Goal: Information Seeking & Learning: Understand process/instructions

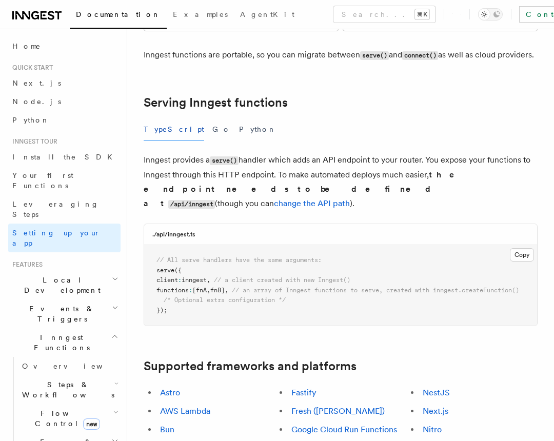
scroll to position [289, 0]
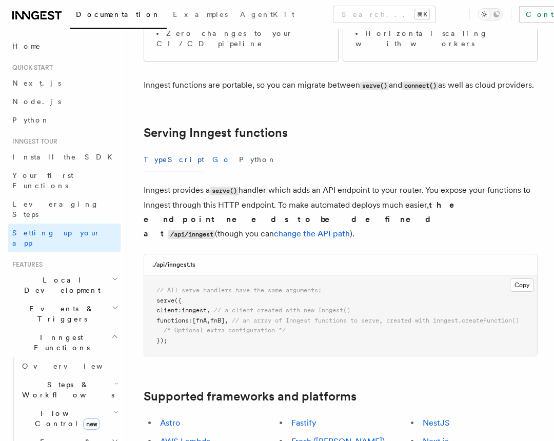
click at [212, 148] on button "Go" at bounding box center [221, 159] width 18 height 23
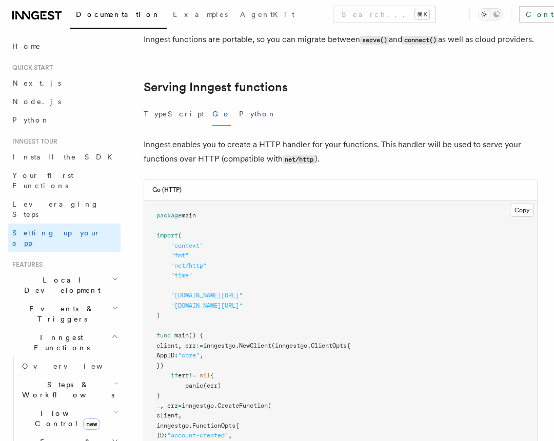
scroll to position [335, 0]
click at [239, 102] on button "Python" at bounding box center [257, 113] width 37 height 23
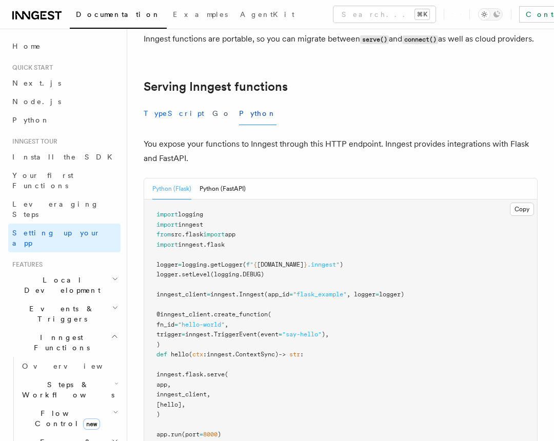
click at [159, 102] on button "TypeScript" at bounding box center [174, 113] width 61 height 23
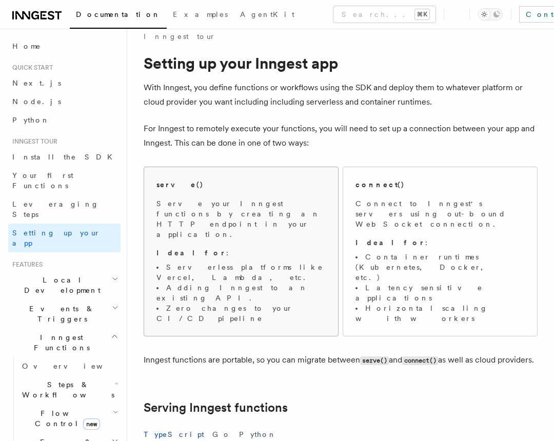
click at [208, 283] on li "Adding Inngest to an existing API." at bounding box center [240, 293] width 169 height 21
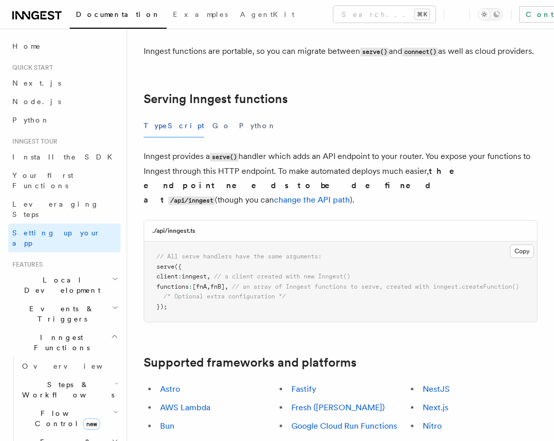
scroll to position [328, 0]
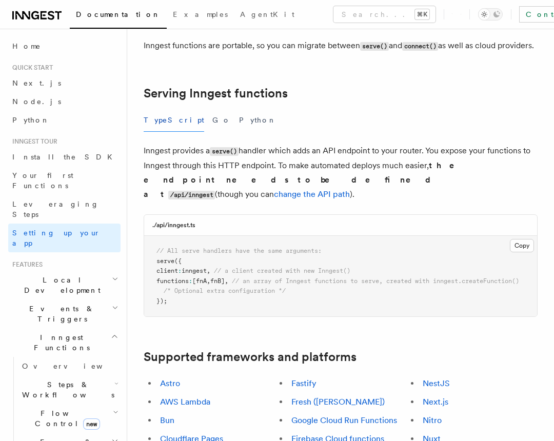
click at [528, 236] on pre "// All serve handlers have the same arguments: serve ({ client : inngest , // a…" at bounding box center [340, 276] width 393 height 81
click at [69, 275] on span "Local Development" at bounding box center [60, 285] width 104 height 21
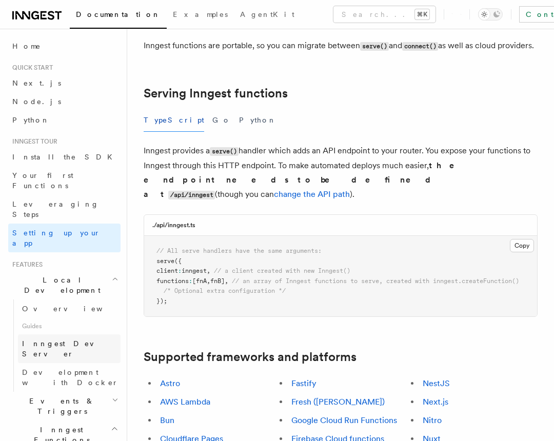
click at [63, 340] on span "Inngest Dev Server" at bounding box center [66, 349] width 88 height 18
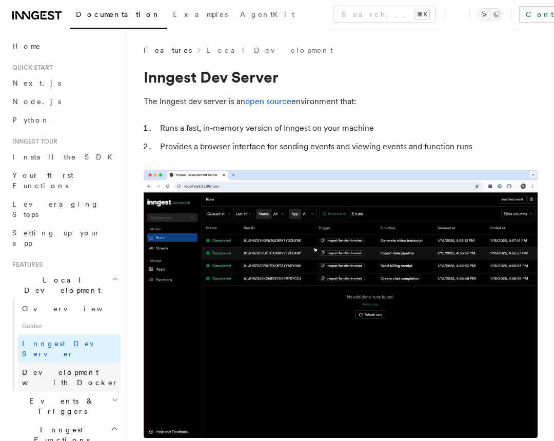
click at [89, 367] on span "Development with Docker" at bounding box center [71, 377] width 99 height 21
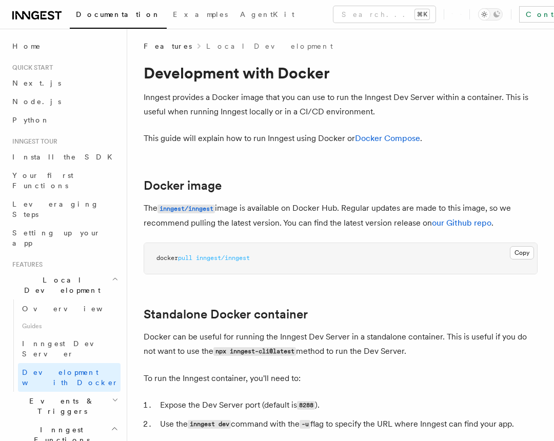
scroll to position [7, 0]
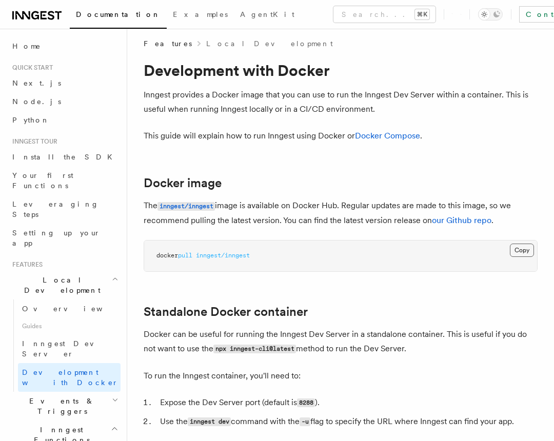
click at [519, 246] on button "Copy Copied" at bounding box center [522, 250] width 24 height 13
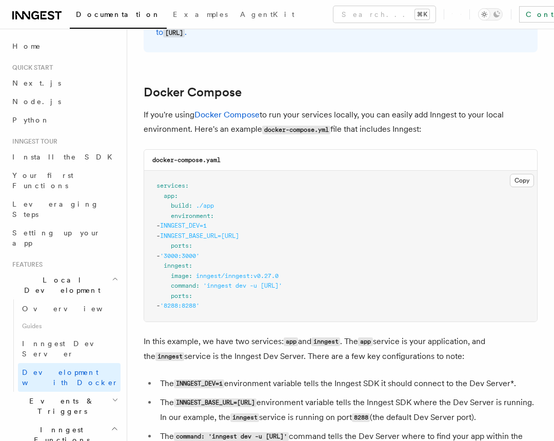
scroll to position [689, 0]
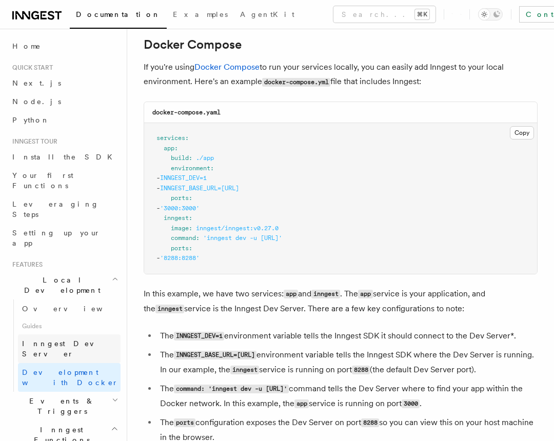
click at [65, 339] on span "Inngest Dev Server" at bounding box center [71, 349] width 99 height 21
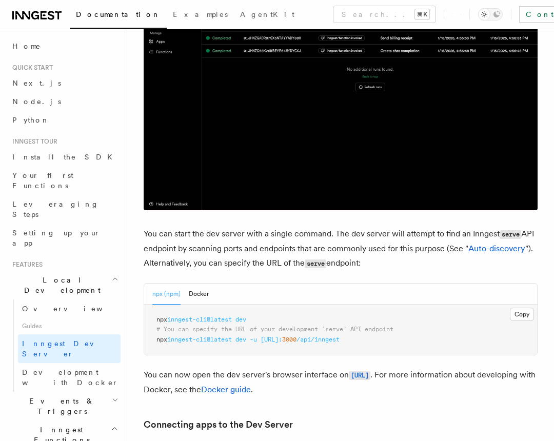
scroll to position [239, 0]
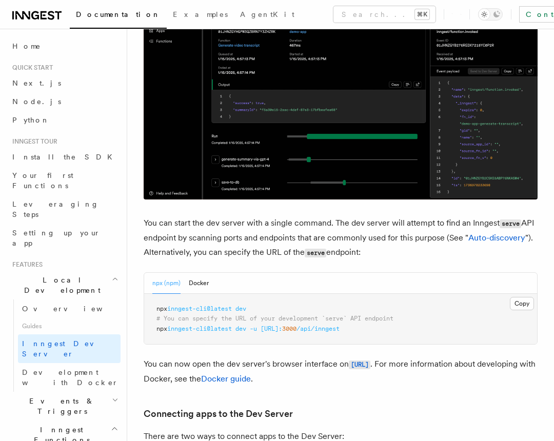
click at [260, 306] on pre "npx inngest-cli@latest dev # You can specify the URL of your development `serve…" at bounding box center [340, 319] width 393 height 51
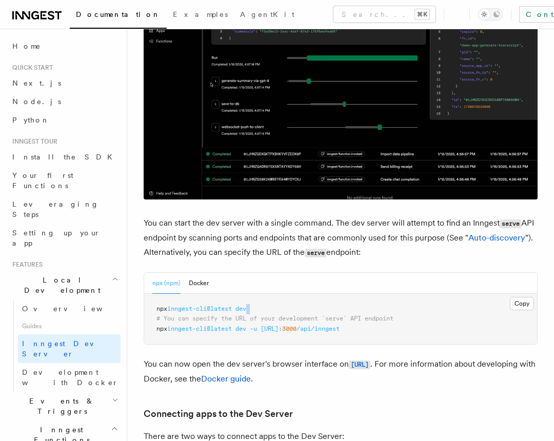
click at [260, 306] on pre "npx inngest-cli@latest dev # You can specify the URL of your development `serve…" at bounding box center [340, 319] width 393 height 51
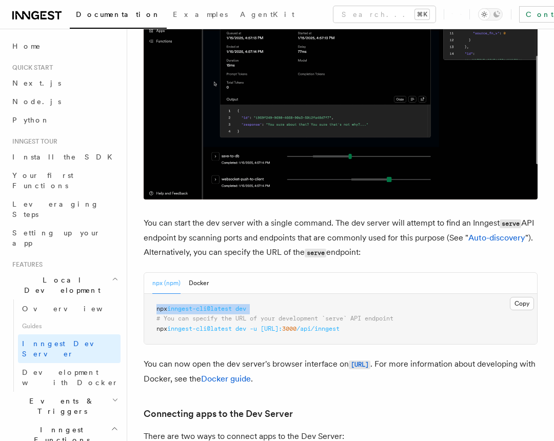
click at [260, 306] on pre "npx inngest-cli@latest dev # You can specify the URL of your development `serve…" at bounding box center [340, 319] width 393 height 51
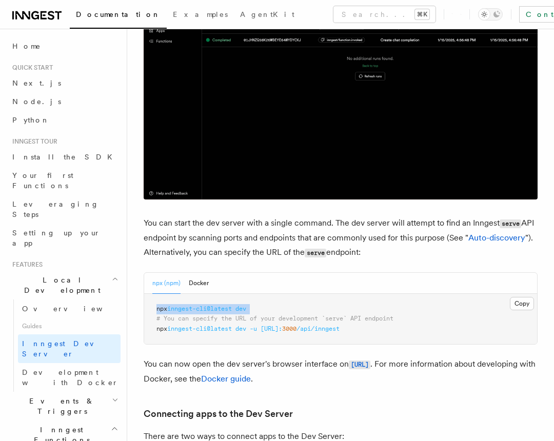
click at [260, 306] on pre "npx inngest-cli@latest dev # You can specify the URL of your development `serve…" at bounding box center [340, 319] width 393 height 51
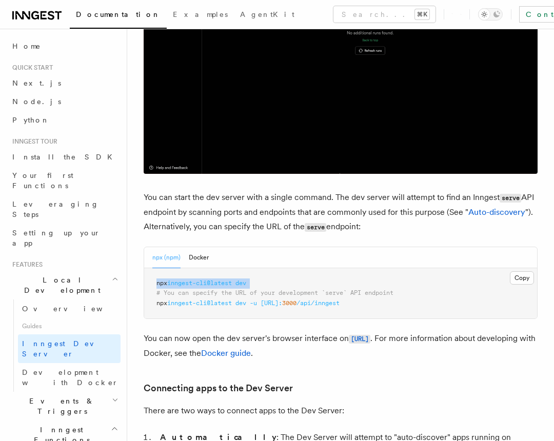
scroll to position [267, 0]
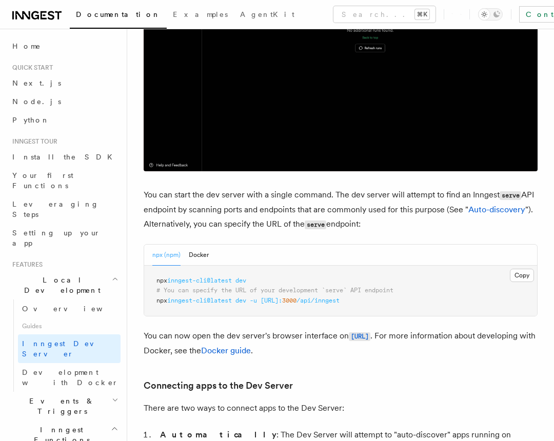
click at [282, 297] on span "[URL]:" at bounding box center [272, 300] width 22 height 7
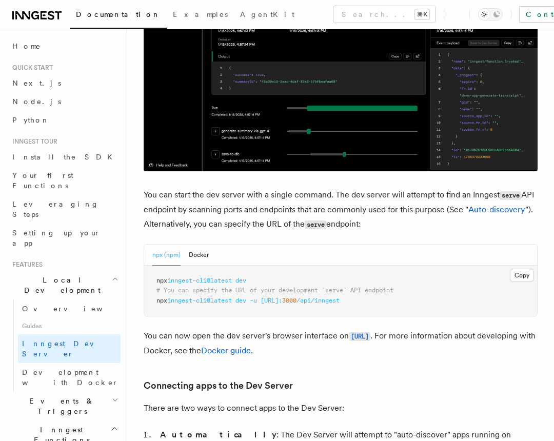
click at [282, 297] on span "[URL]:" at bounding box center [272, 300] width 22 height 7
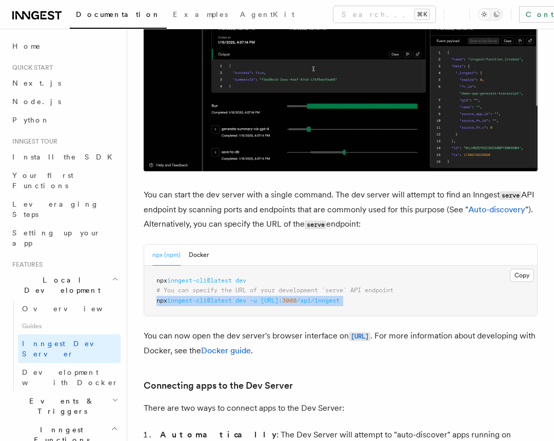
click at [282, 297] on span "[URL]:" at bounding box center [272, 300] width 22 height 7
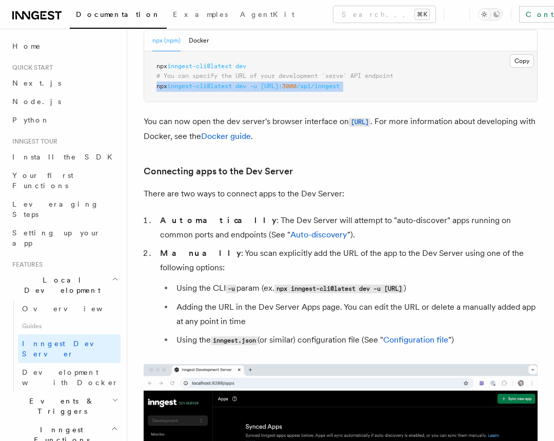
scroll to position [480, 0]
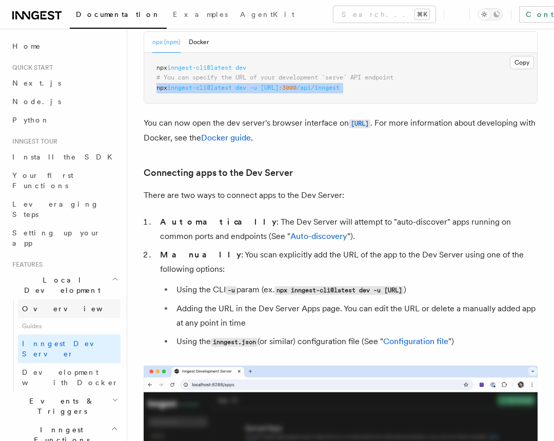
click at [51, 305] on span "Overview" at bounding box center [75, 309] width 106 height 8
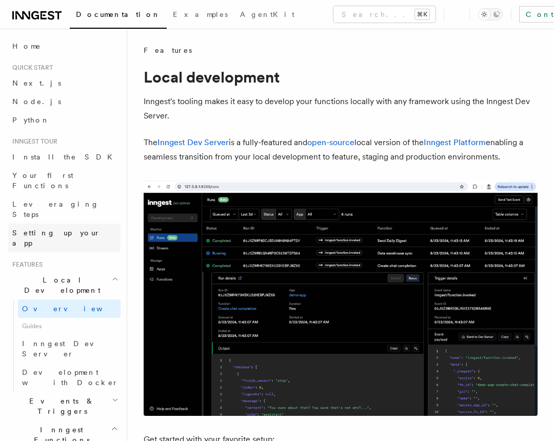
click at [58, 229] on span "Setting up your app" at bounding box center [56, 238] width 88 height 18
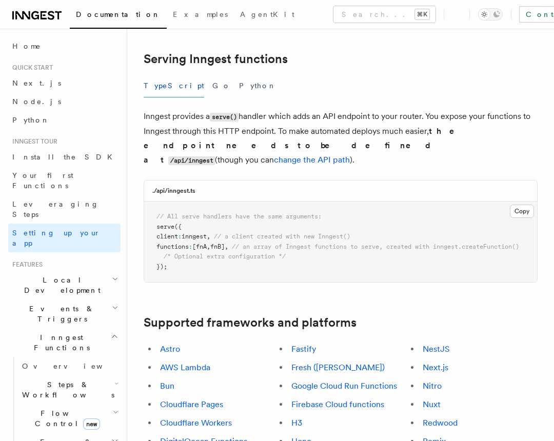
scroll to position [380, 0]
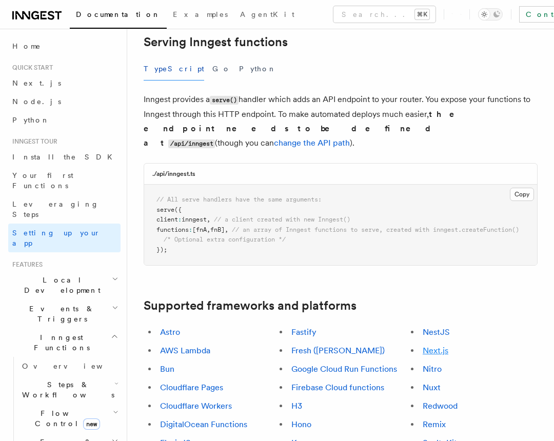
click at [438, 346] on link "Next.js" at bounding box center [436, 351] width 26 height 10
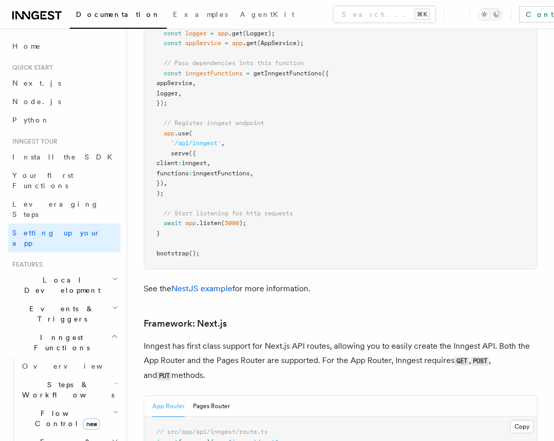
scroll to position [6674, 0]
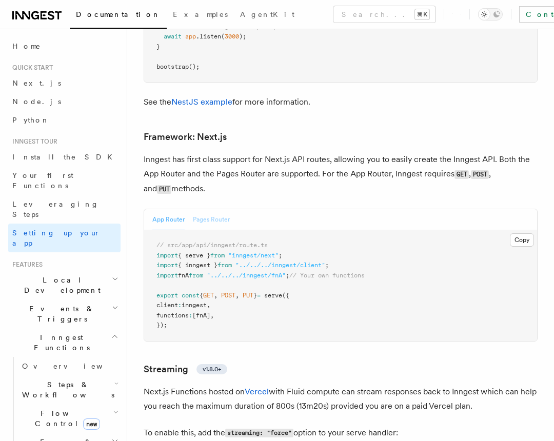
click at [205, 209] on button "Pages Router" at bounding box center [211, 219] width 37 height 21
click at [169, 209] on button "App Router" at bounding box center [168, 219] width 32 height 21
click at [210, 209] on button "Pages Router" at bounding box center [211, 219] width 37 height 21
click at [520, 233] on button "Copy Copied" at bounding box center [522, 239] width 24 height 13
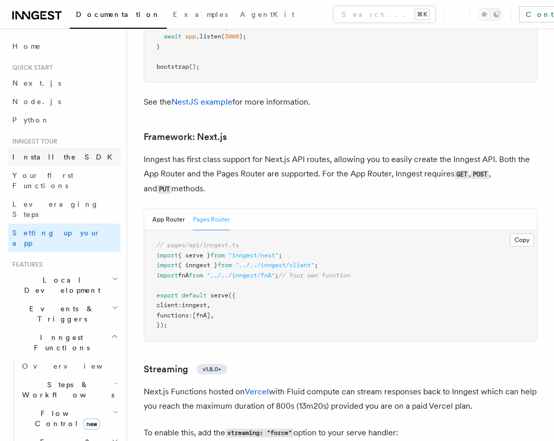
click at [45, 159] on span "Install the SDK" at bounding box center [65, 157] width 106 height 8
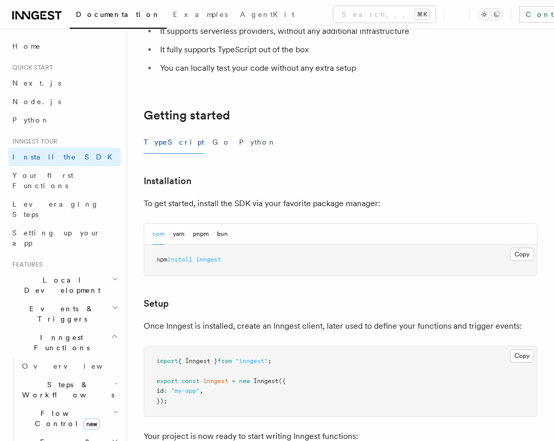
scroll to position [273, 0]
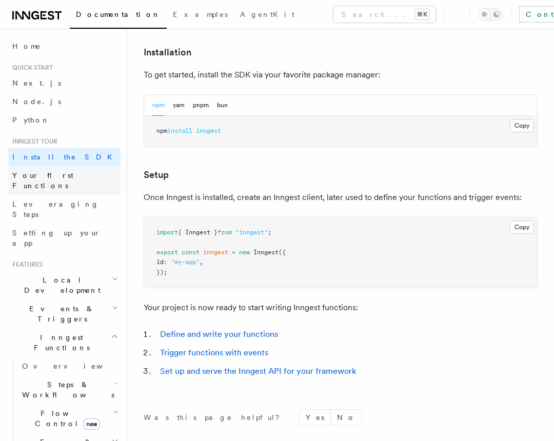
click at [95, 182] on link "Your first Functions" at bounding box center [64, 180] width 112 height 29
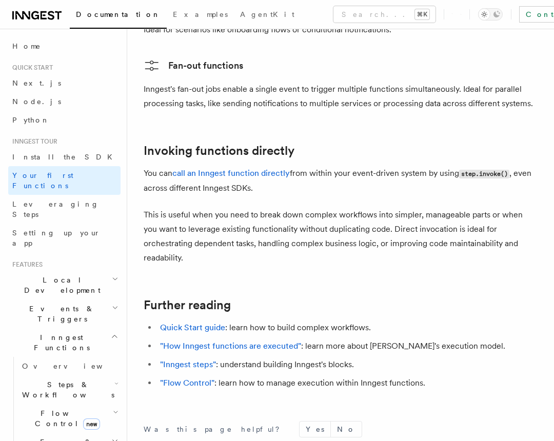
scroll to position [2040, 0]
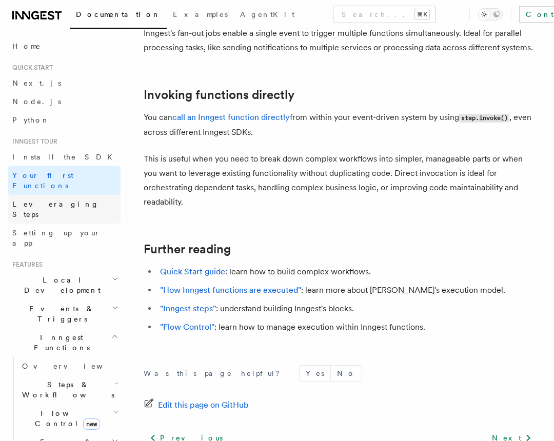
click at [45, 199] on span "Leveraging Steps" at bounding box center [66, 209] width 108 height 21
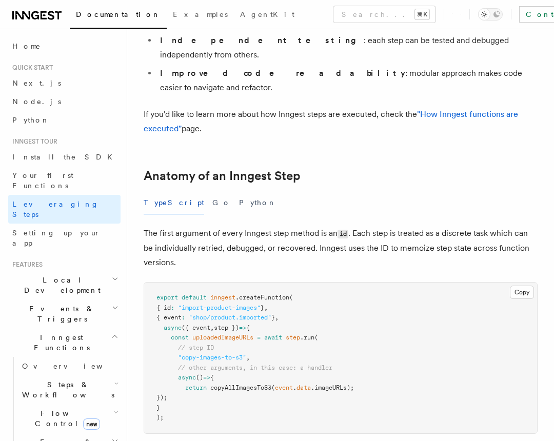
scroll to position [321, 0]
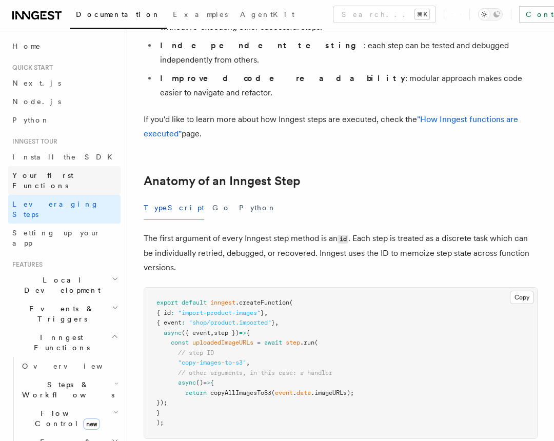
click at [46, 180] on span "Your first Functions" at bounding box center [66, 180] width 108 height 21
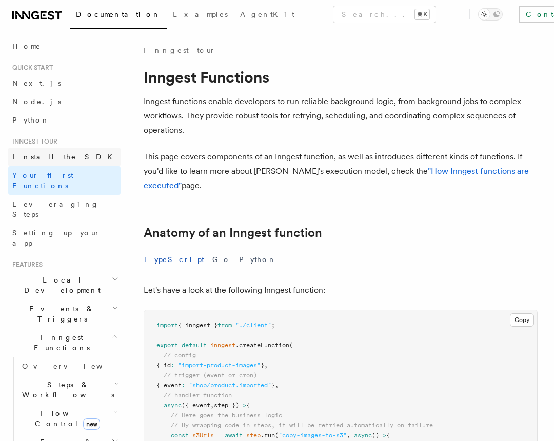
click at [43, 162] on span "Install the SDK" at bounding box center [65, 157] width 106 height 10
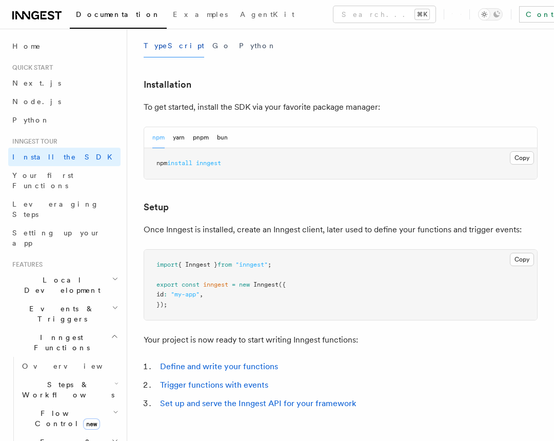
scroll to position [316, 0]
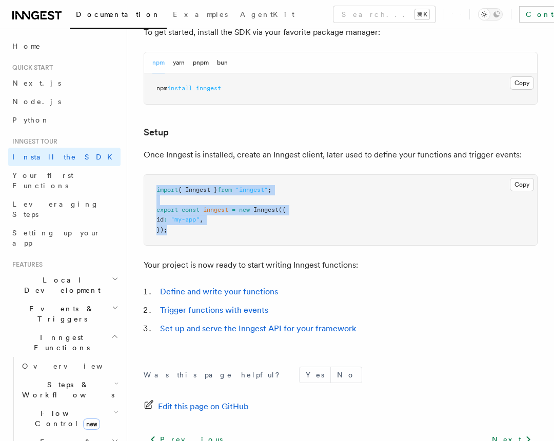
drag, startPoint x: 184, startPoint y: 234, endPoint x: 151, endPoint y: 176, distance: 67.3
click at [151, 176] on pre "import { Inngest } from "inngest" ; export const inngest = new Inngest ({ id : …" at bounding box center [340, 210] width 393 height 71
copy code "import { Inngest } from "inngest" ; export const inngest = new Inngest ({ id : …"
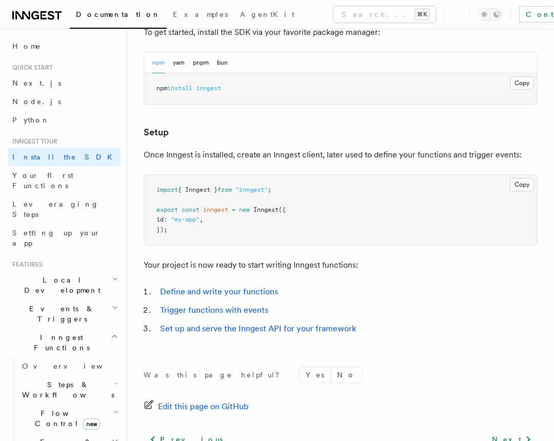
click at [382, 102] on pre "npm install inngest" at bounding box center [340, 88] width 393 height 31
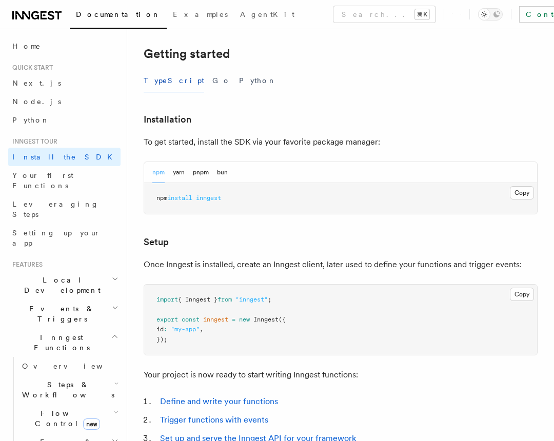
scroll to position [197, 0]
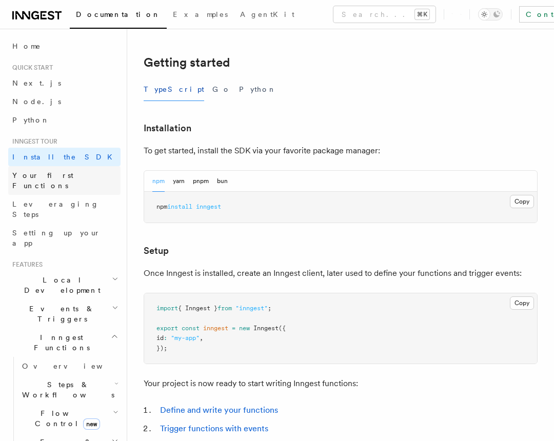
click at [61, 180] on span "Your first Functions" at bounding box center [66, 180] width 108 height 21
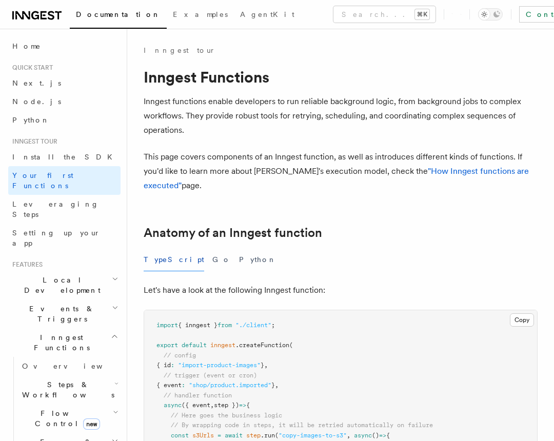
click at [60, 224] on link "Setting up your app" at bounding box center [64, 238] width 112 height 29
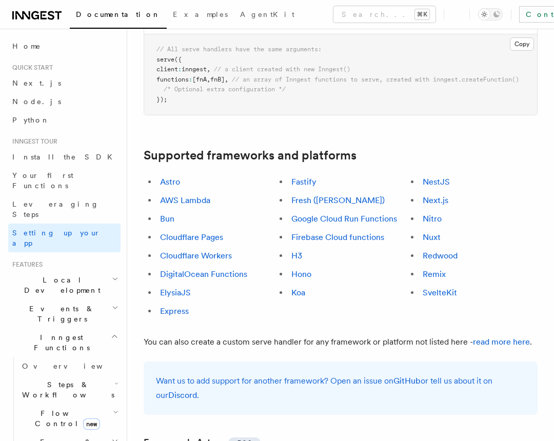
scroll to position [538, 0]
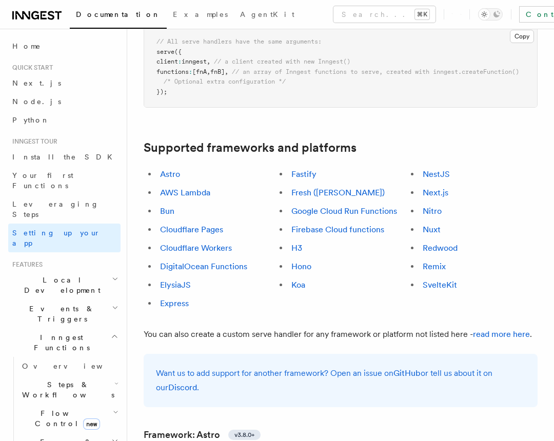
click at [60, 275] on span "Local Development" at bounding box center [60, 285] width 104 height 21
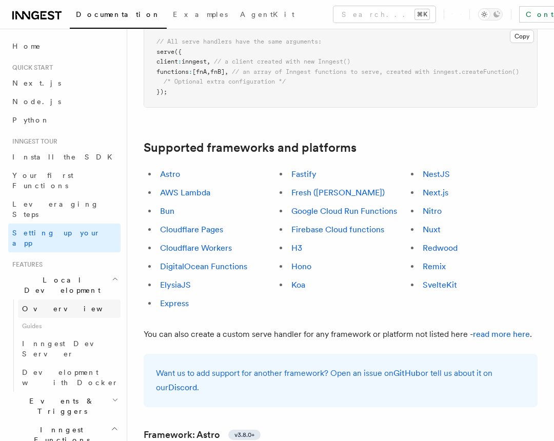
click at [55, 300] on link "Overview" at bounding box center [69, 309] width 103 height 18
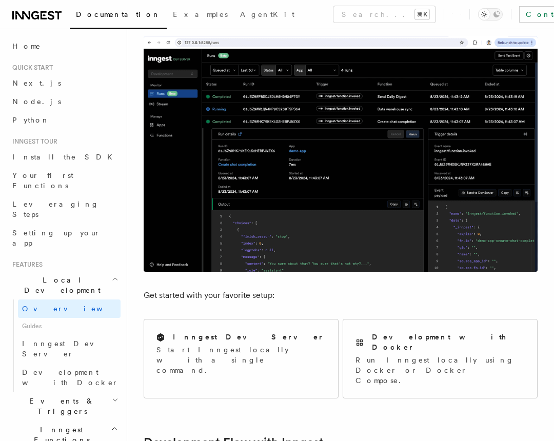
scroll to position [233, 0]
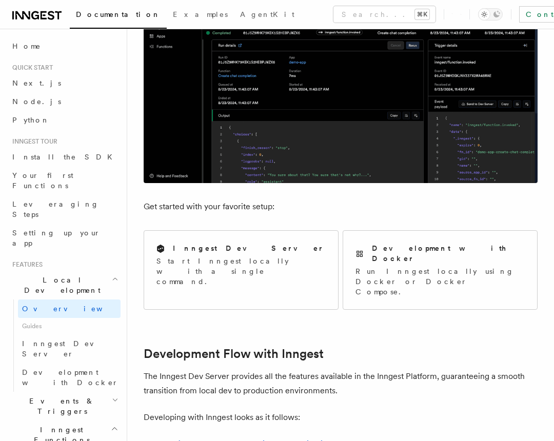
click at [300, 245] on div "Inngest Dev Server Start Inngest locally with a single command." at bounding box center [241, 265] width 194 height 68
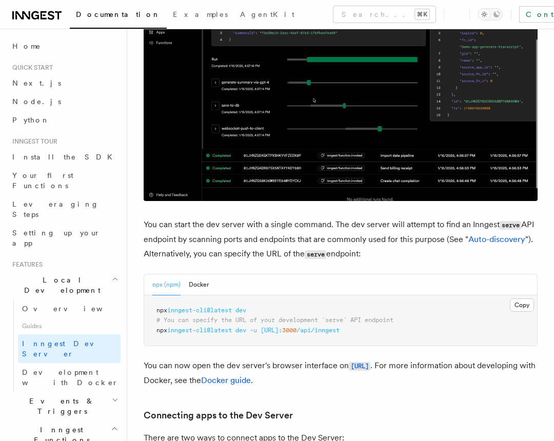
scroll to position [294, 0]
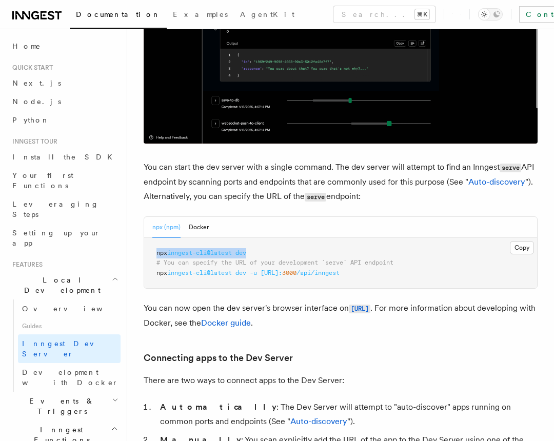
drag, startPoint x: 266, startPoint y: 254, endPoint x: 156, endPoint y: 253, distance: 109.8
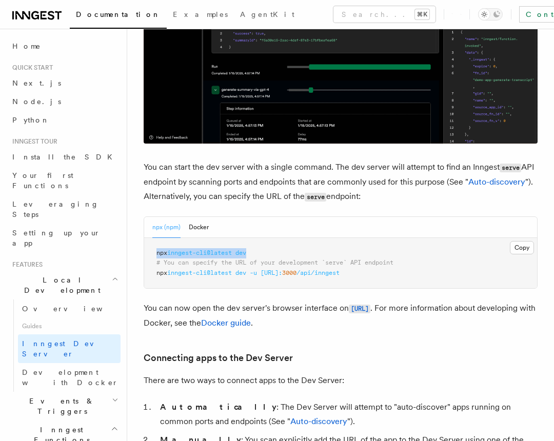
click at [155, 253] on pre "npx inngest-cli@latest dev # You can specify the URL of your development `serve…" at bounding box center [340, 263] width 393 height 51
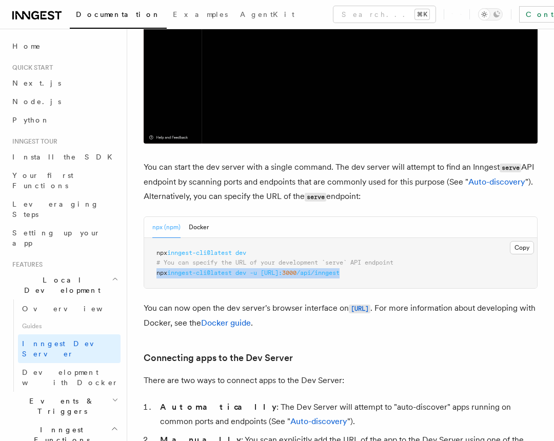
drag, startPoint x: 394, startPoint y: 273, endPoint x: 155, endPoint y: 272, distance: 239.1
click at [155, 272] on pre "npx inngest-cli@latest dev # You can specify the URL of your development `serve…" at bounding box center [340, 263] width 393 height 51
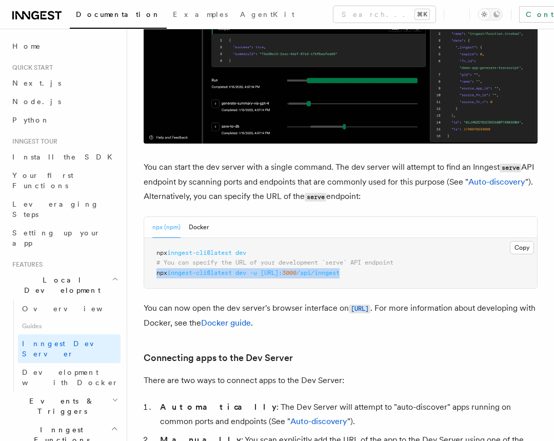
copy span "npx inngest-cli@latest dev -u [URL]: 3000 /api/inngest"
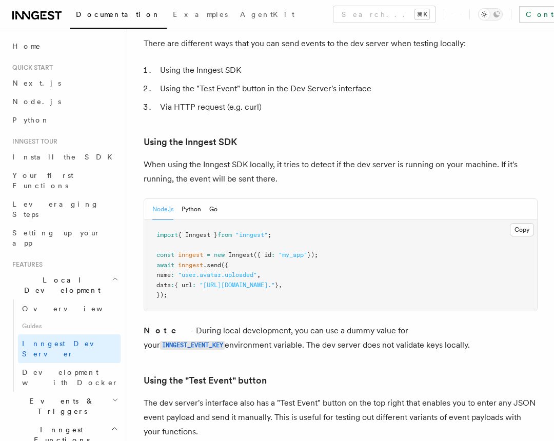
scroll to position [1786, 0]
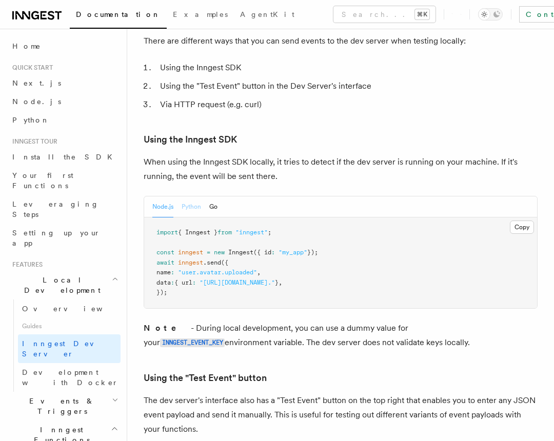
click at [189, 197] on button "Python" at bounding box center [191, 207] width 19 height 21
click at [219, 197] on div "Node.js Python Go" at bounding box center [340, 207] width 393 height 21
click at [168, 197] on button "Node.js" at bounding box center [162, 207] width 21 height 21
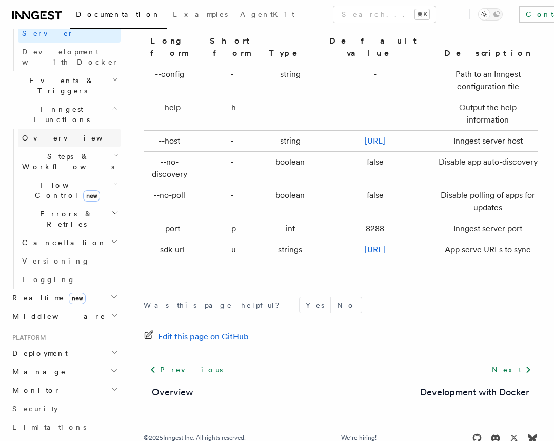
scroll to position [321, 0]
click at [43, 15] on icon at bounding box center [44, 15] width 3 height 2
